Goal: Navigation & Orientation: Understand site structure

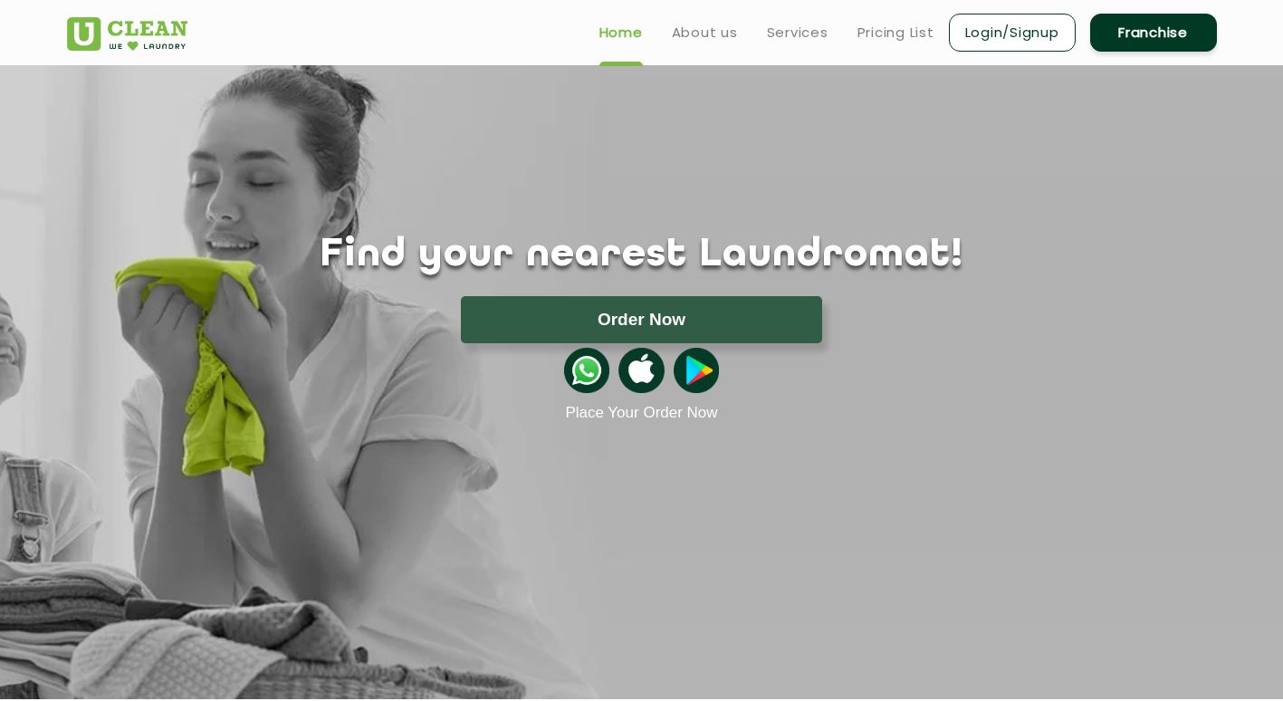
click at [530, 441] on section "Find your nearest Laundromat! Please select the location Order Now Place Your O…" at bounding box center [641, 382] width 1283 height 634
click at [879, 41] on link "Pricing List" at bounding box center [895, 33] width 77 height 22
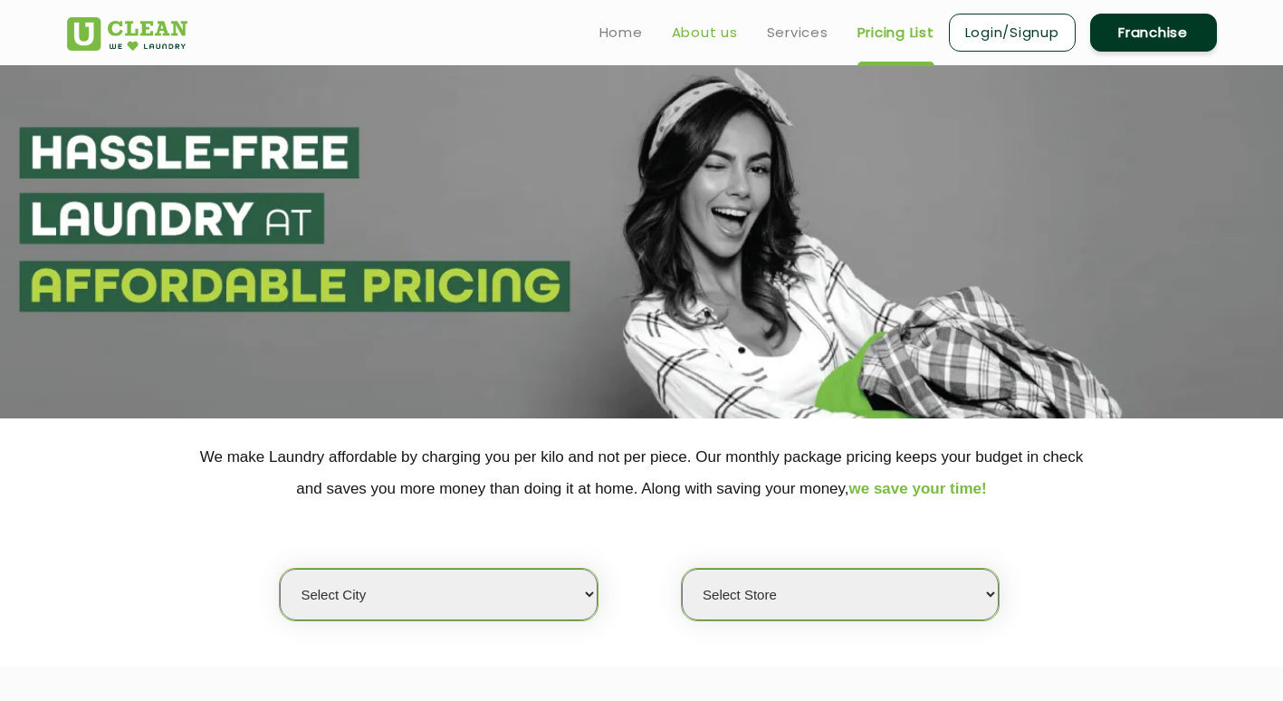
click at [687, 37] on link "About us" at bounding box center [705, 33] width 66 height 22
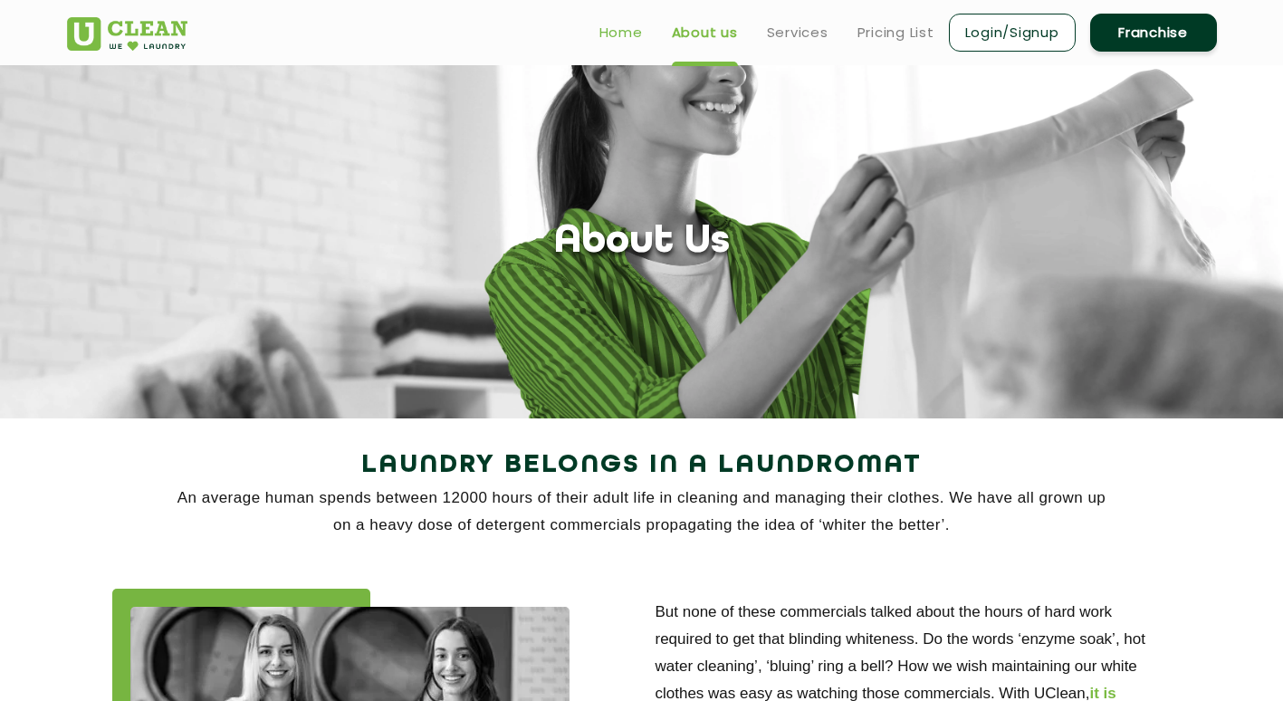
click at [629, 33] on link "Home" at bounding box center [620, 33] width 43 height 22
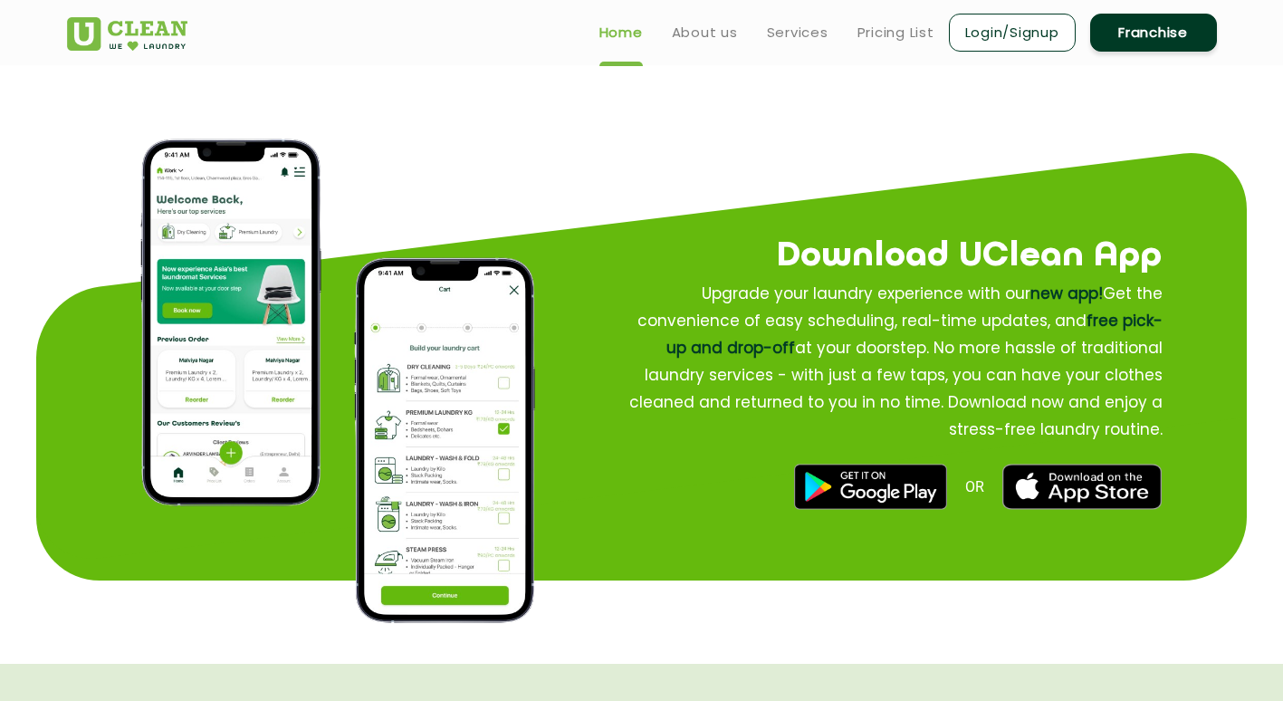
scroll to position [1908, 0]
